Goal: Task Accomplishment & Management: Manage account settings

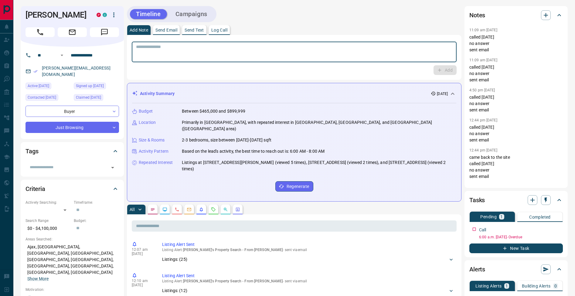
click at [202, 53] on textarea at bounding box center [294, 51] width 316 height 15
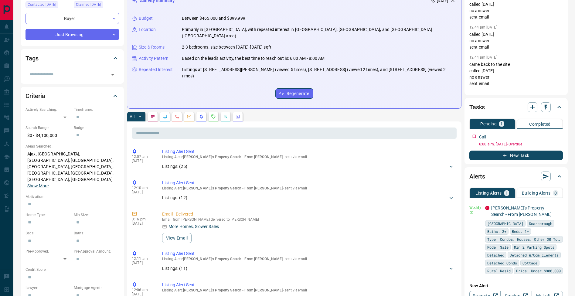
scroll to position [150, 0]
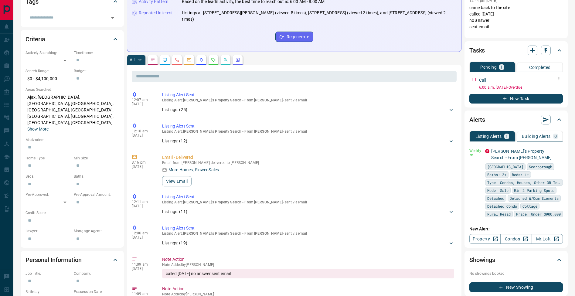
click at [560, 78] on icon "button" at bounding box center [559, 78] width 5 height 5
click at [554, 88] on li "Edit" at bounding box center [549, 90] width 27 height 9
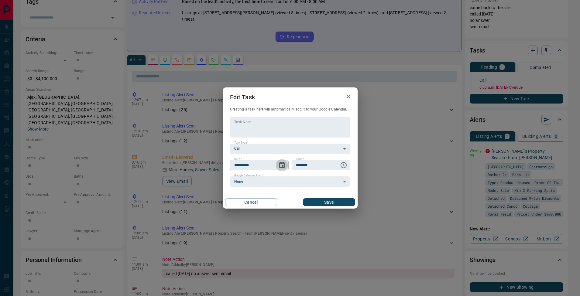
click at [283, 165] on icon "Choose date, selected date is Aug 8, 2025" at bounding box center [281, 165] width 7 height 7
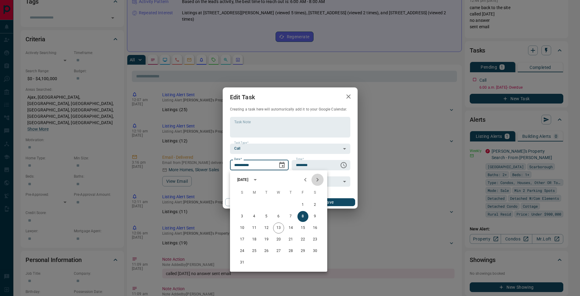
click at [317, 176] on icon "Next month" at bounding box center [317, 179] width 7 height 7
click at [265, 216] on button "9" at bounding box center [266, 216] width 11 height 11
type input "**********"
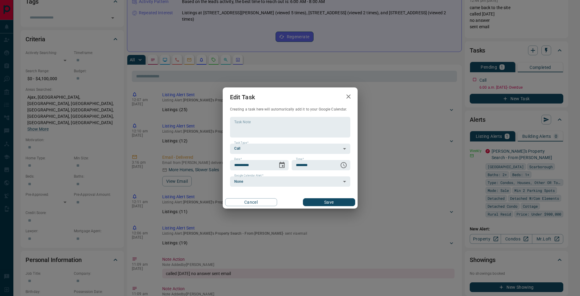
click at [330, 203] on button "Save" at bounding box center [329, 202] width 52 height 8
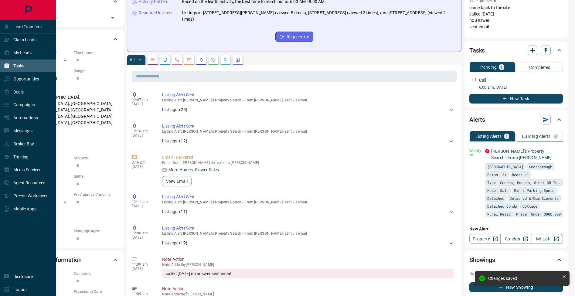
click at [9, 63] on icon at bounding box center [7, 66] width 6 height 6
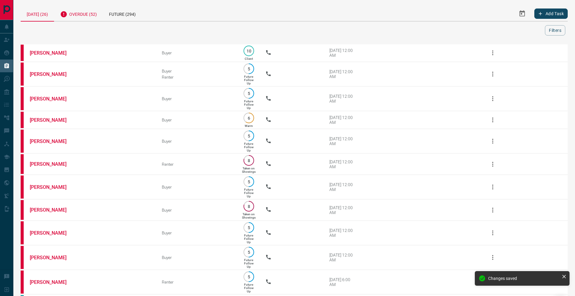
click at [94, 12] on div "Overdue (52)" at bounding box center [78, 13] width 49 height 15
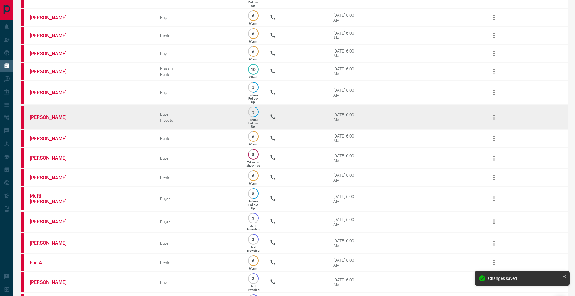
scroll to position [250, 0]
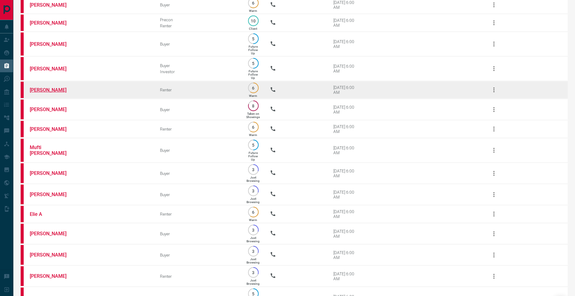
click at [53, 93] on link "[PERSON_NAME]" at bounding box center [53, 90] width 46 height 6
